Goal: Information Seeking & Learning: Learn about a topic

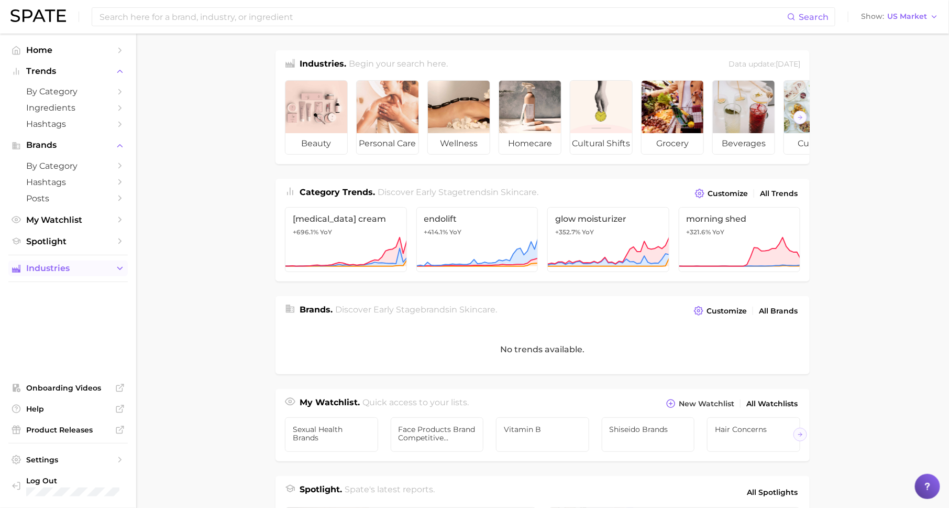
click at [63, 276] on button "Industries" at bounding box center [67, 268] width 119 height 16
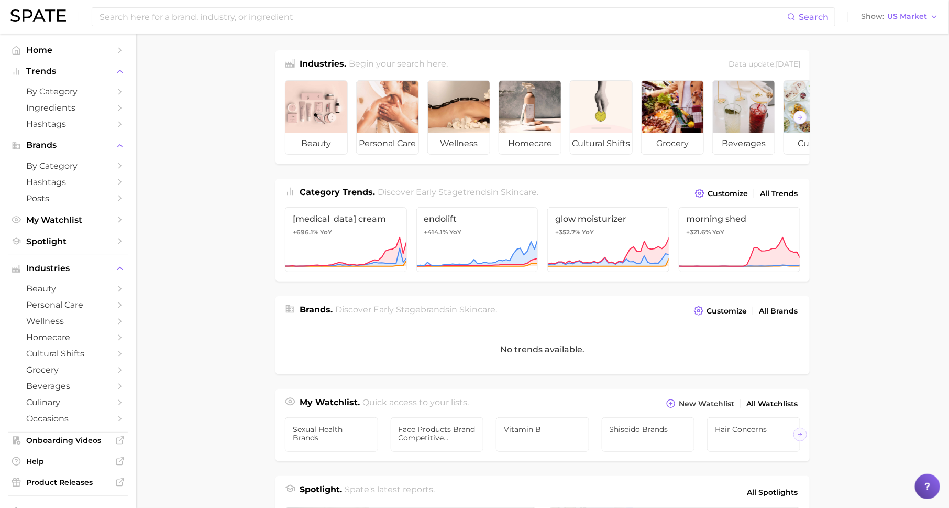
click at [97, 292] on span "beauty" at bounding box center [68, 288] width 84 height 10
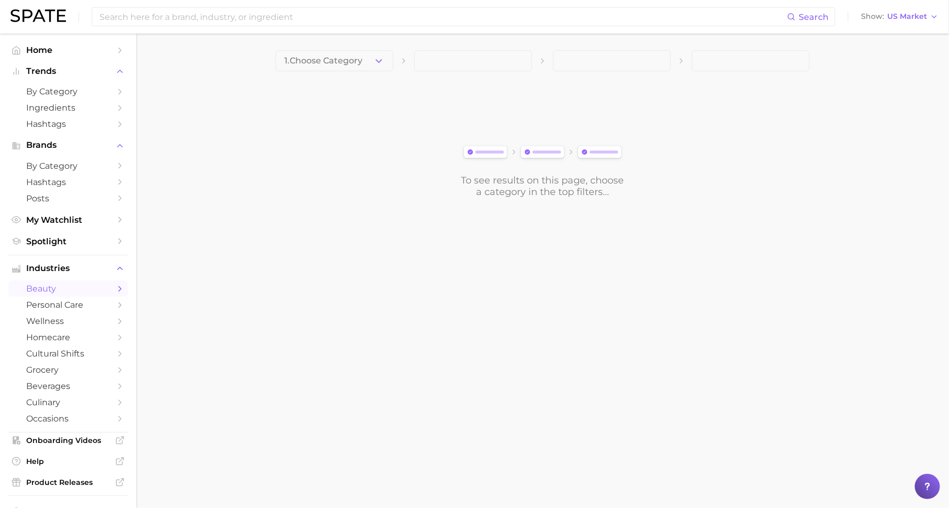
click at [367, 71] on div "1. Choose Category To see results on this page, choose a category in the top fi…" at bounding box center [543, 123] width 534 height 147
click at [375, 52] on button "1. Choose Category" at bounding box center [335, 60] width 118 height 21
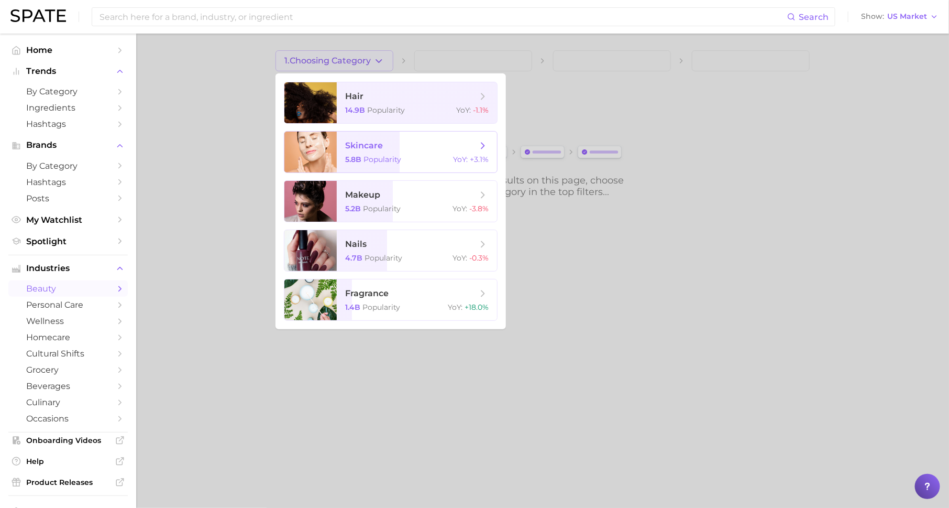
click at [401, 148] on span "skincare" at bounding box center [411, 146] width 132 height 12
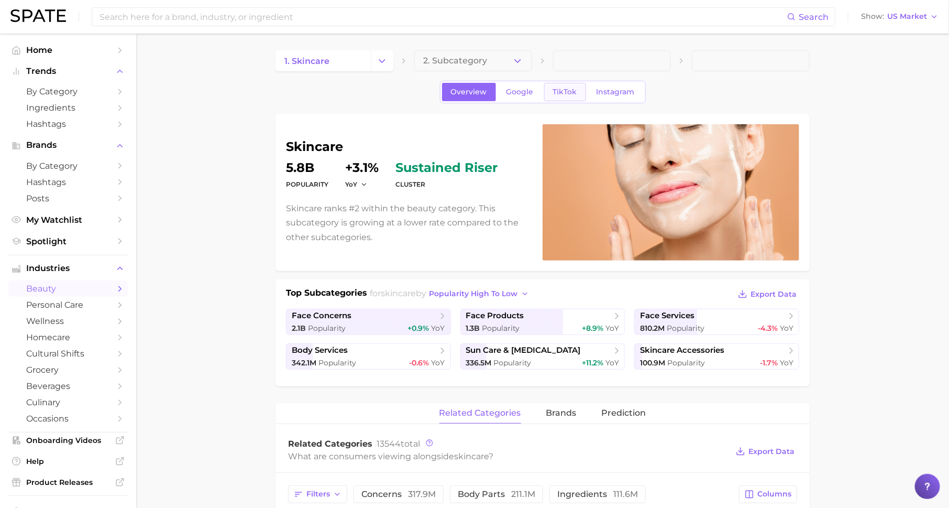
click at [562, 94] on span "TikTok" at bounding box center [565, 91] width 24 height 9
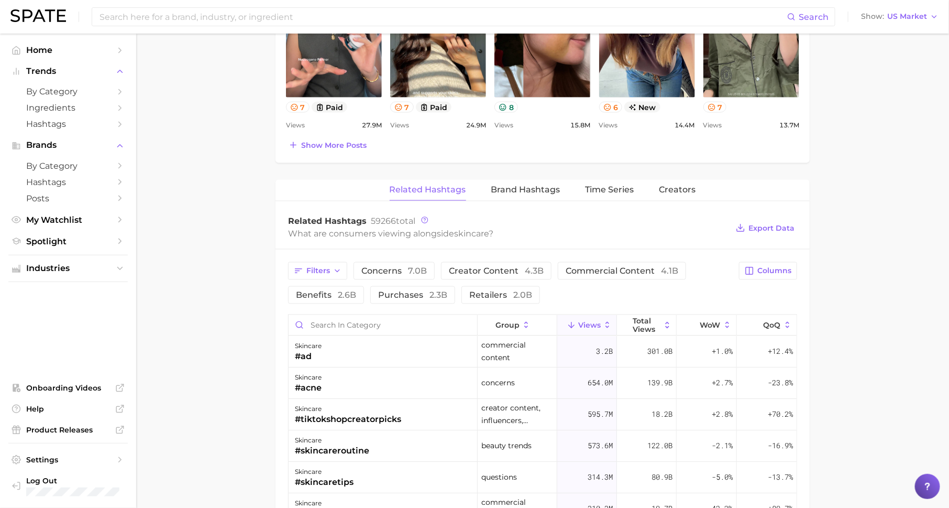
scroll to position [655, 0]
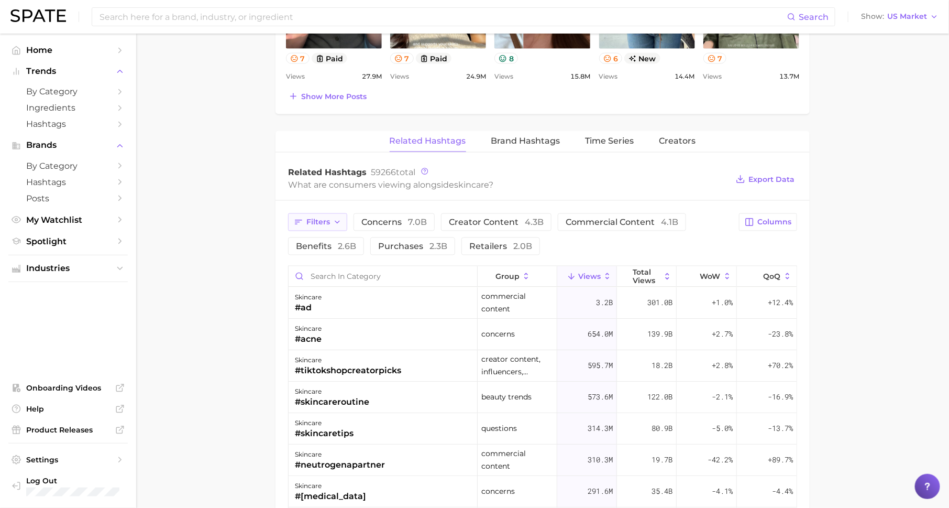
click at [331, 216] on button "Filters" at bounding box center [317, 222] width 59 height 18
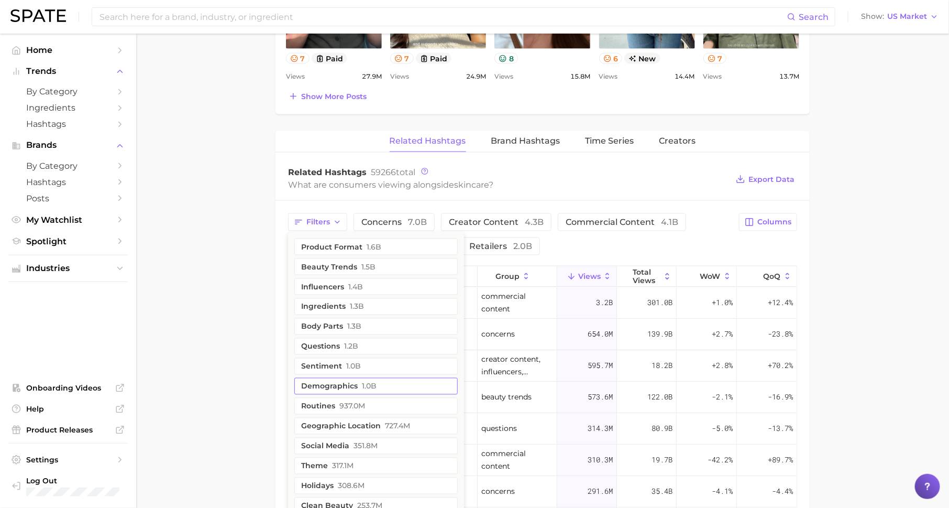
click at [359, 380] on button "demographics 1.0b" at bounding box center [375, 386] width 163 height 17
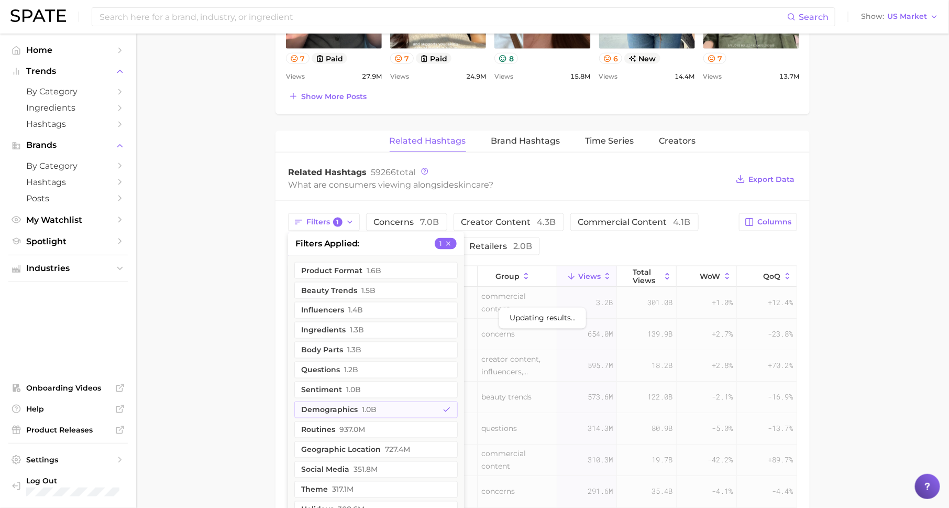
click at [225, 324] on main "1. skincare 2. Subcategory Overview Google TikTok Instagram skincare Views 4.3b…" at bounding box center [542, 108] width 813 height 1460
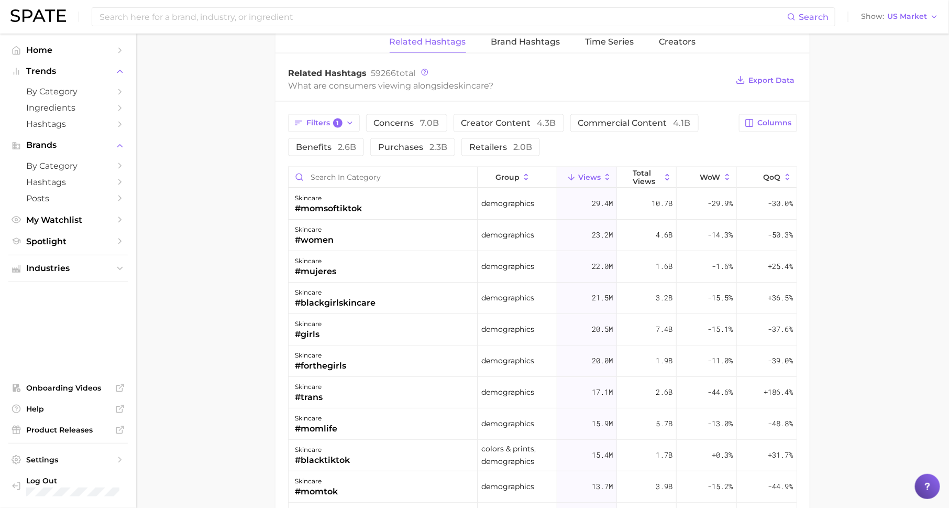
scroll to position [759, 0]
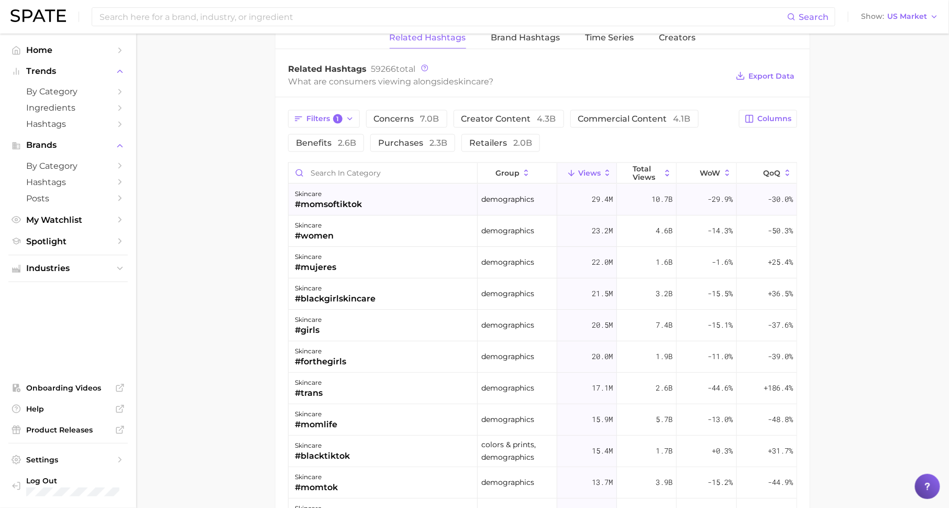
click at [312, 207] on div "skincare #momsoftiktok" at bounding box center [383, 199] width 189 height 31
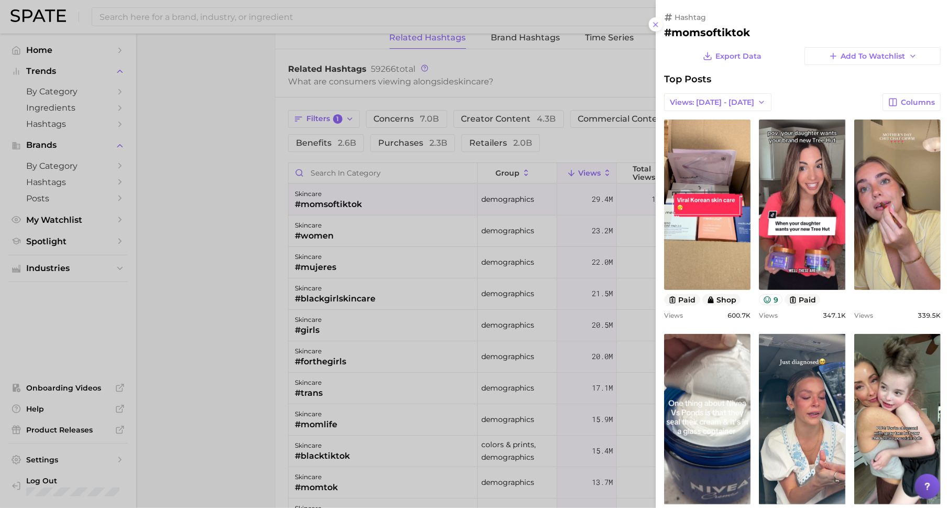
scroll to position [0, 0]
click at [310, 5] on div at bounding box center [474, 254] width 949 height 508
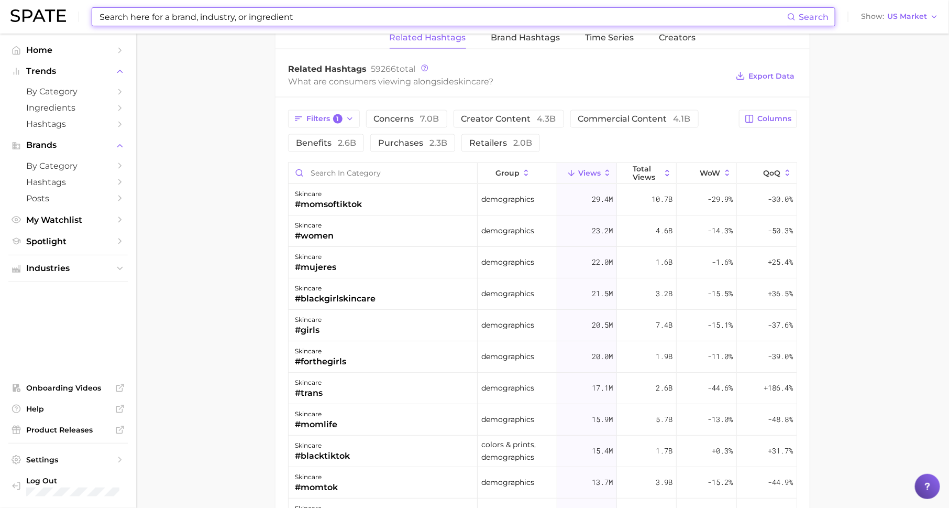
click at [315, 11] on input at bounding box center [442, 17] width 689 height 18
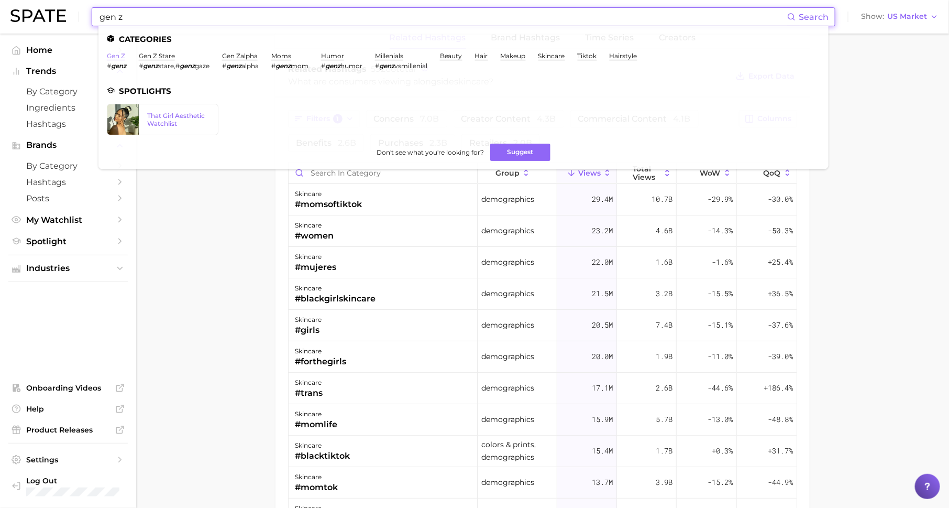
type input "gen z"
click at [114, 54] on link "gen z" at bounding box center [116, 56] width 18 height 8
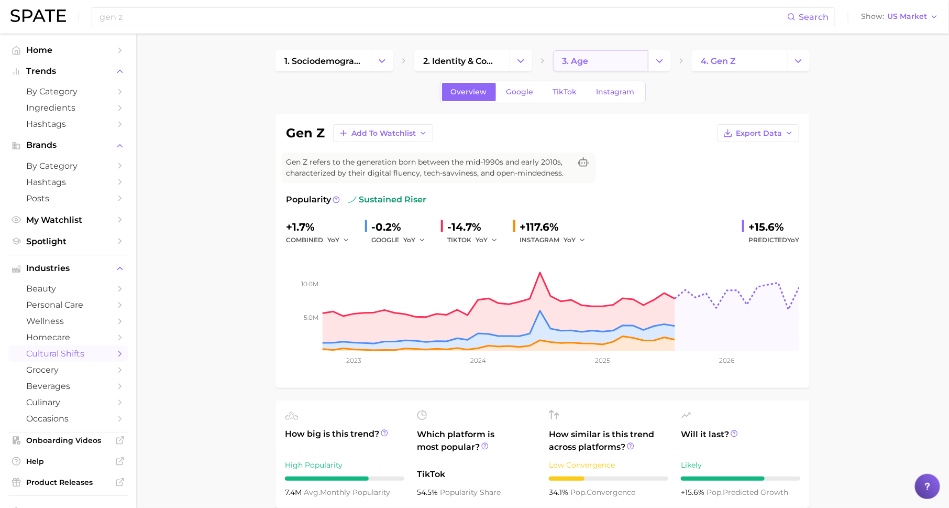
click at [589, 54] on link "3. age" at bounding box center [600, 60] width 95 height 21
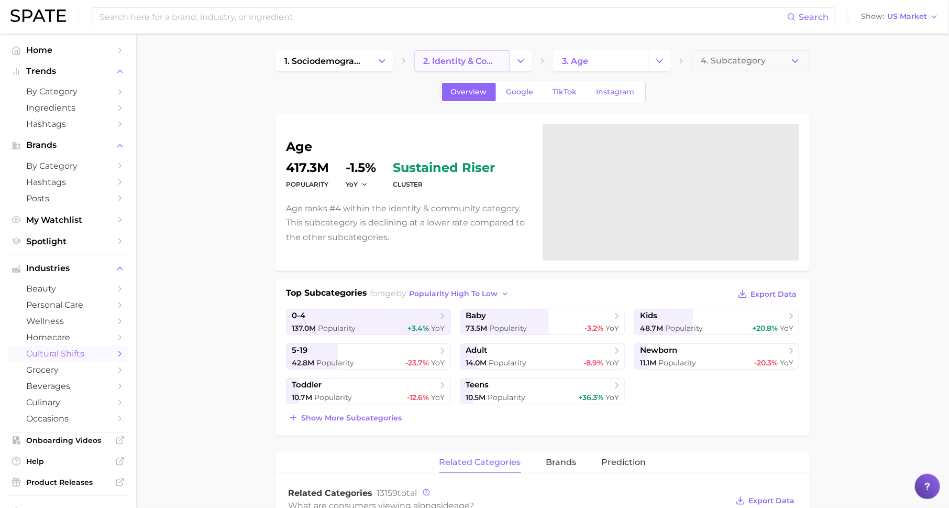
click at [475, 66] on link "2. identity & community" at bounding box center [461, 60] width 95 height 21
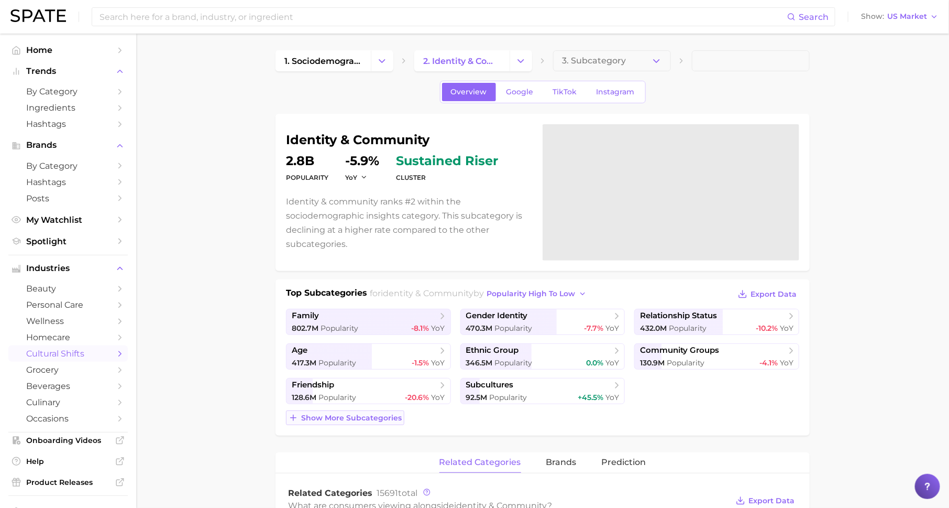
click at [388, 420] on span "Show more subcategories" at bounding box center [351, 417] width 101 height 9
